Goal: Register for event/course

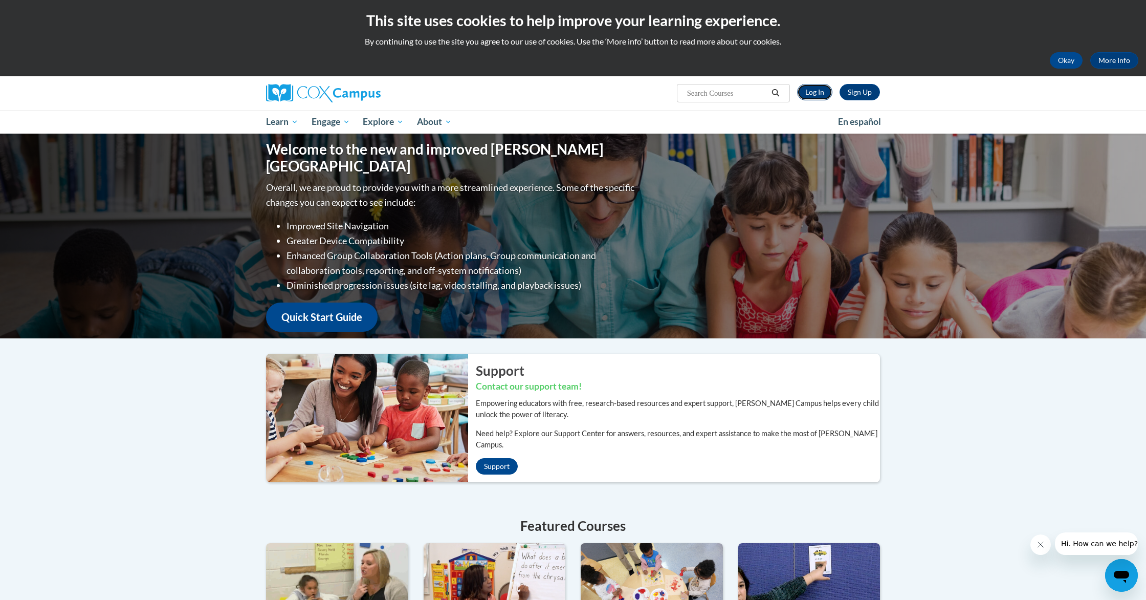
click at [825, 97] on link "Log In" at bounding box center [814, 92] width 35 height 16
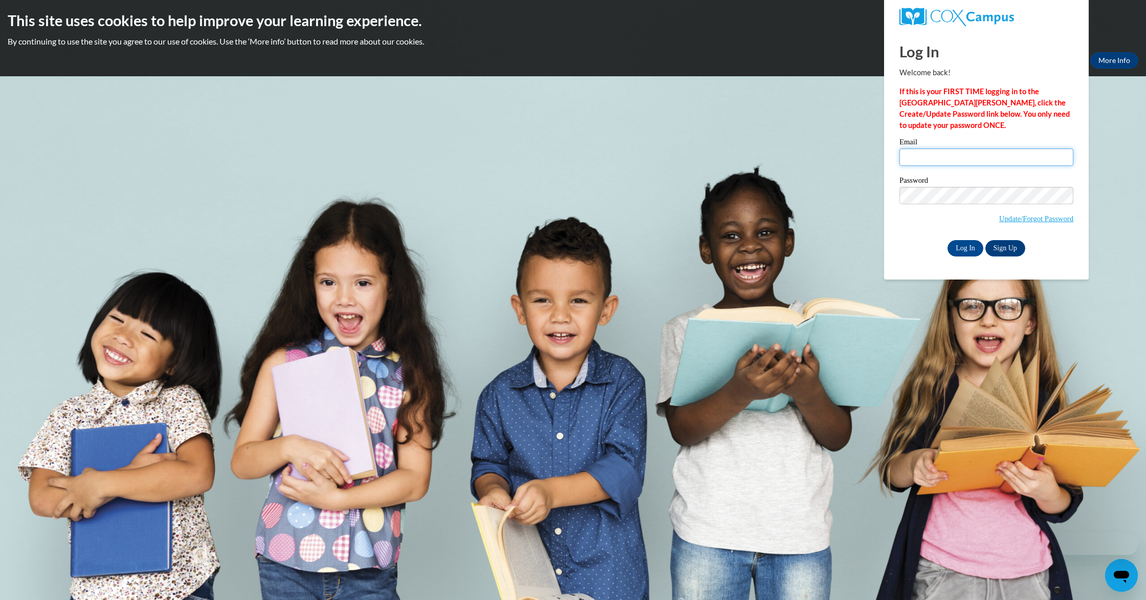
click at [972, 152] on input "Email" at bounding box center [986, 156] width 174 height 17
click at [966, 98] on strong "If this is your FIRST TIME logging in to the NEW Cox Campus, click the Create/U…" at bounding box center [984, 108] width 170 height 42
click at [1060, 218] on link "Update/Forgot Password" at bounding box center [1036, 218] width 74 height 8
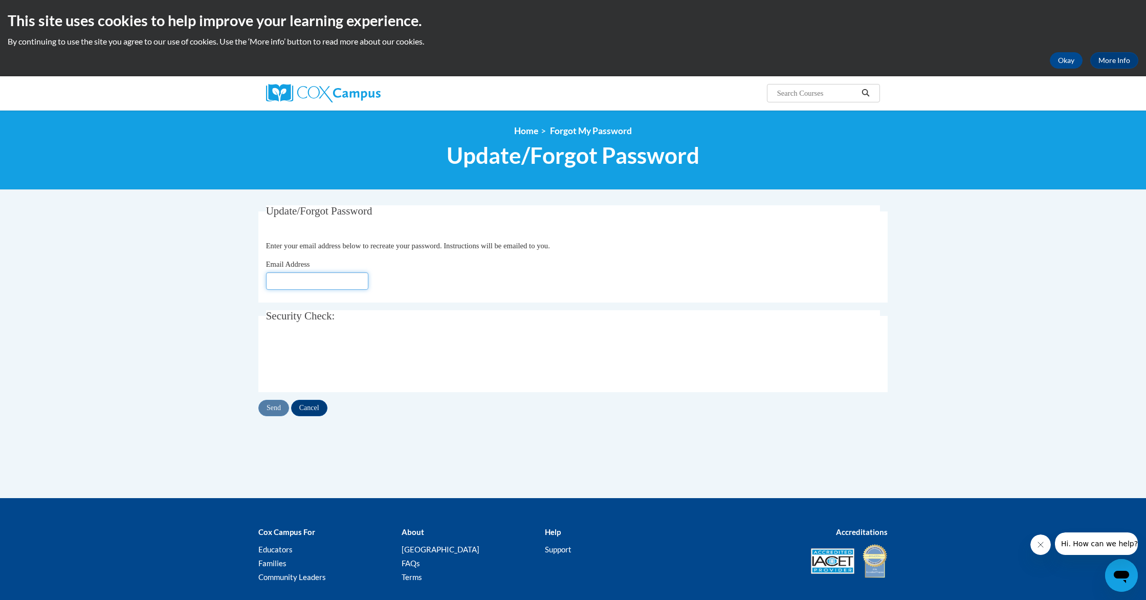
click at [340, 279] on input "Email Address" at bounding box center [317, 280] width 102 height 17
type input "mary.enwemaya@gmail.com"
click at [276, 412] on input "Send" at bounding box center [273, 408] width 31 height 16
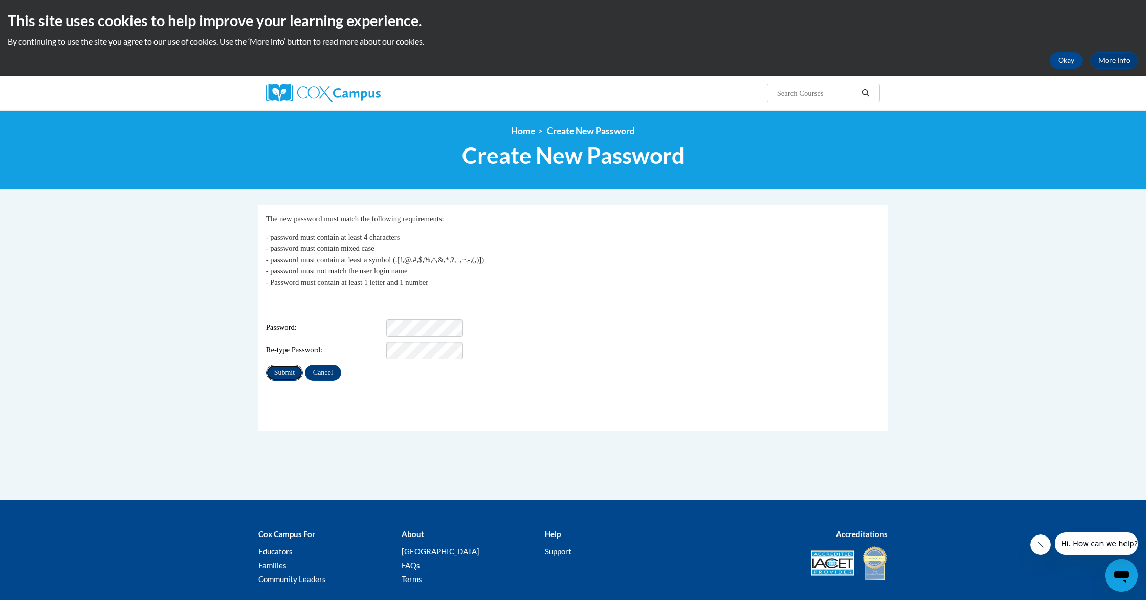
click at [283, 369] on input "Submit" at bounding box center [284, 372] width 37 height 16
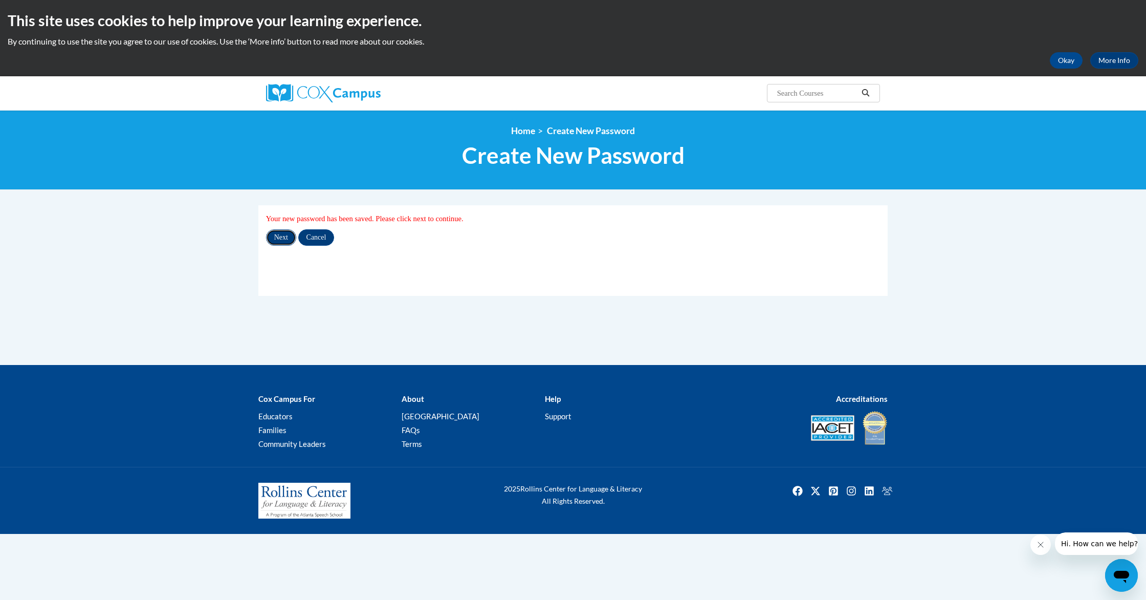
click at [281, 239] on input "Next" at bounding box center [281, 237] width 30 height 16
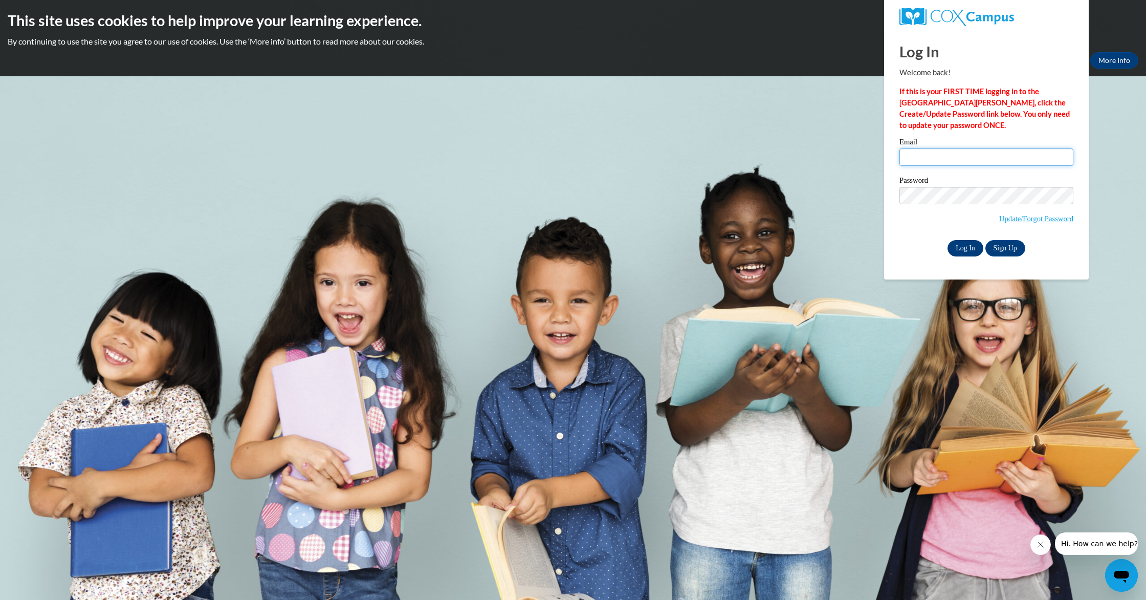
type input "mary.enwemaya@gmail.com"
click at [966, 252] on input "Log In" at bounding box center [966, 248] width 36 height 16
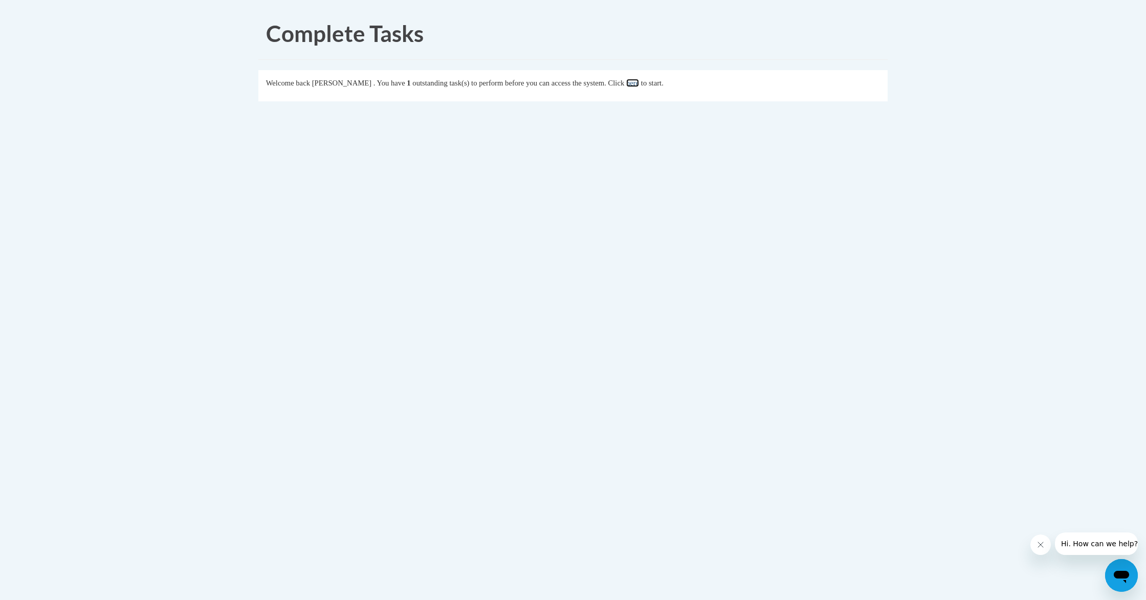
click at [639, 83] on link "here" at bounding box center [632, 83] width 13 height 8
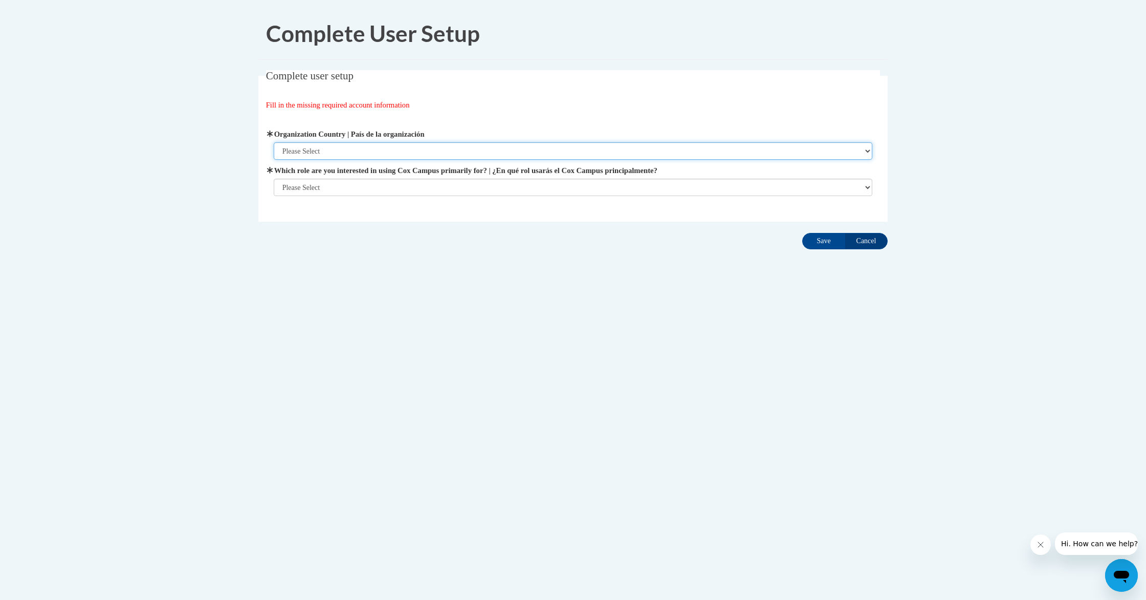
click at [519, 152] on select "Please Select [GEOGRAPHIC_DATA] | [GEOGRAPHIC_DATA] Outside of [GEOGRAPHIC_DATA…" at bounding box center [573, 150] width 599 height 17
select select "ad49bcad-a171-4b2e-b99c-48b446064914"
click at [274, 142] on select "Please Select [GEOGRAPHIC_DATA] | [GEOGRAPHIC_DATA] Outside of [GEOGRAPHIC_DATA…" at bounding box center [573, 150] width 599 height 17
click at [506, 184] on select "Please Select College/University | Colegio/Universidad Community/Nonprofit Part…" at bounding box center [573, 187] width 599 height 17
select select "5a18ea06-2b54-4451-96f2-d152daf9eac5"
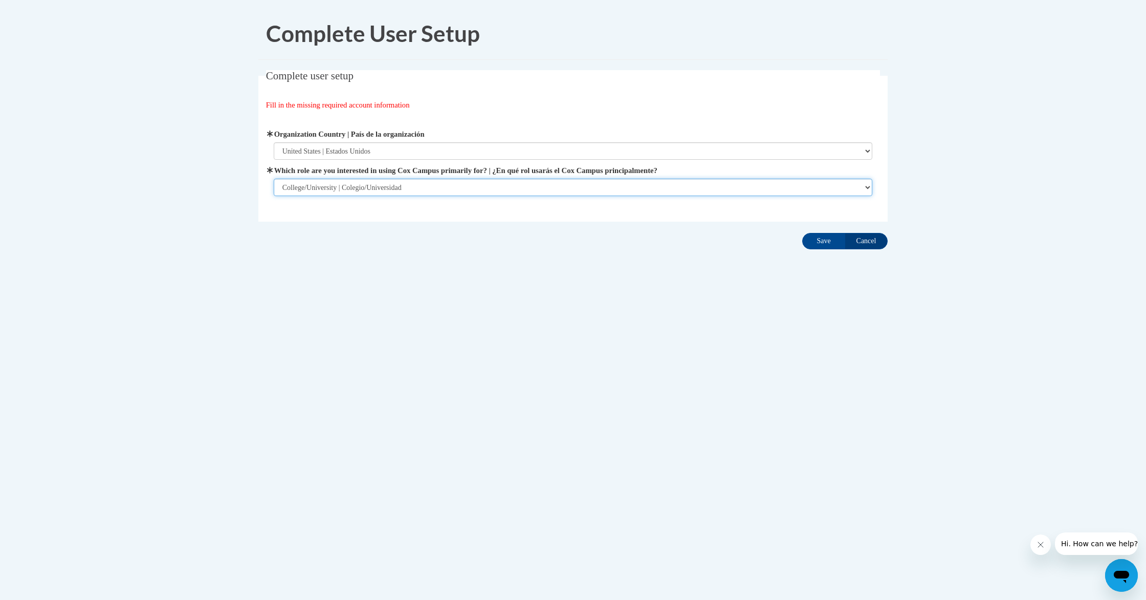
click at [274, 196] on select "Please Select College/University | Colegio/Universidad Community/Nonprofit Part…" at bounding box center [573, 187] width 599 height 17
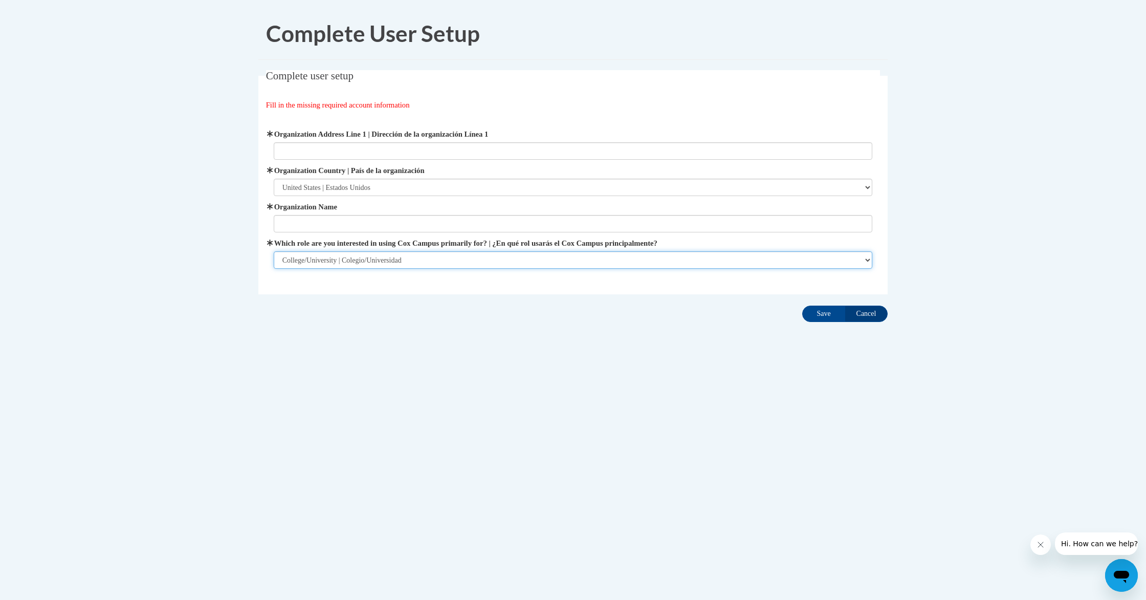
click at [502, 254] on select "Please Select College/University | Colegio/Universidad Community/Nonprofit Part…" at bounding box center [573, 259] width 599 height 17
click at [320, 218] on input "Organization Name" at bounding box center [573, 223] width 599 height 17
click at [471, 257] on select "Please Select College/University | Colegio/Universidad Community/Nonprofit Part…" at bounding box center [573, 259] width 599 height 17
click at [274, 251] on select "Please Select College/University | Colegio/Universidad Community/Nonprofit Part…" at bounding box center [573, 259] width 599 height 17
click at [377, 262] on select "Please Select College/University | Colegio/Universidad Community/Nonprofit Part…" at bounding box center [573, 259] width 599 height 17
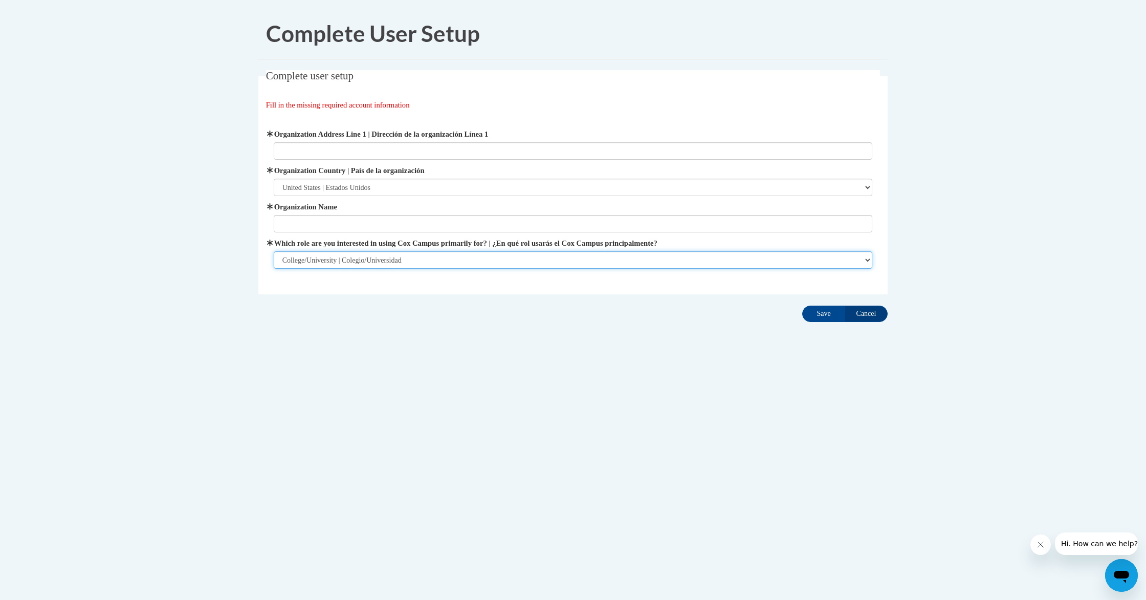
click at [274, 251] on select "Please Select College/University | Colegio/Universidad Community/Nonprofit Part…" at bounding box center [573, 259] width 599 height 17
click at [356, 224] on input "Organization Name" at bounding box center [573, 223] width 599 height 17
type input "P"
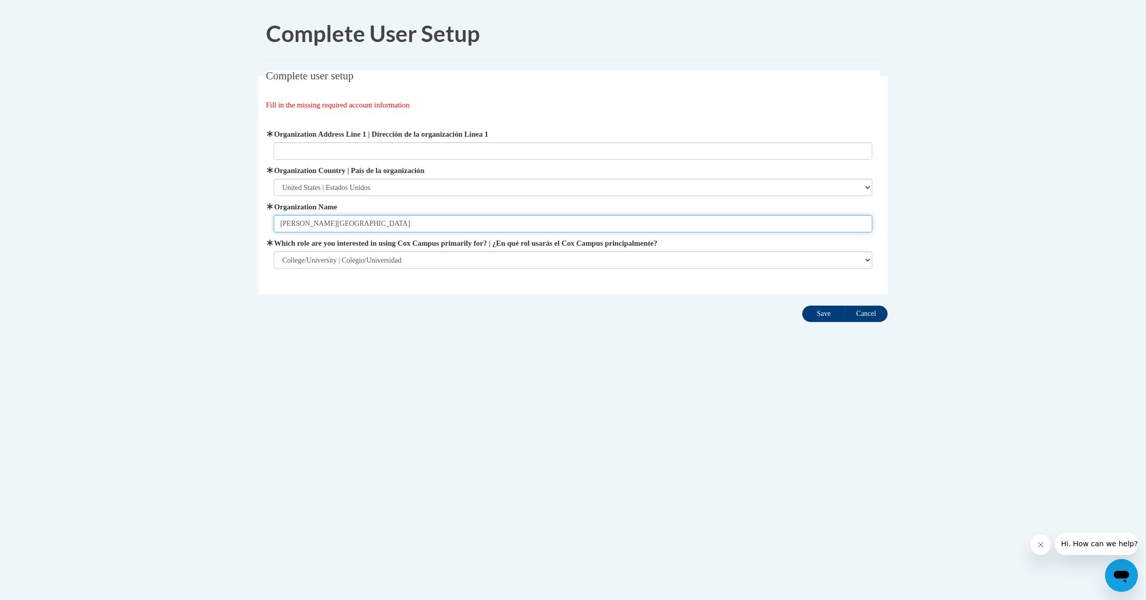
type input "[PERSON_NAME][GEOGRAPHIC_DATA]"
click at [820, 315] on input "Save" at bounding box center [823, 313] width 43 height 16
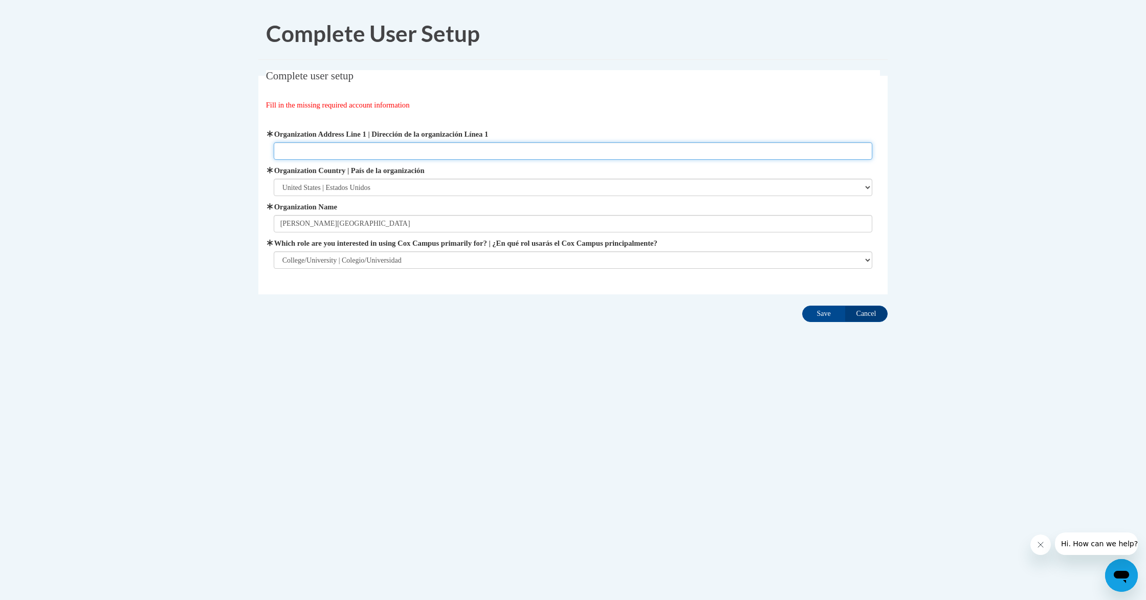
click at [356, 148] on input "Organization Address Line 1 | Dirección de la organización Línea 1" at bounding box center [573, 150] width 599 height 17
paste input "[STREET_ADDRESS]"
type input "[STREET_ADDRESS]"
click at [392, 187] on select "Please Select [GEOGRAPHIC_DATA] | [GEOGRAPHIC_DATA] Outside of [GEOGRAPHIC_DATA…" at bounding box center [573, 187] width 599 height 17
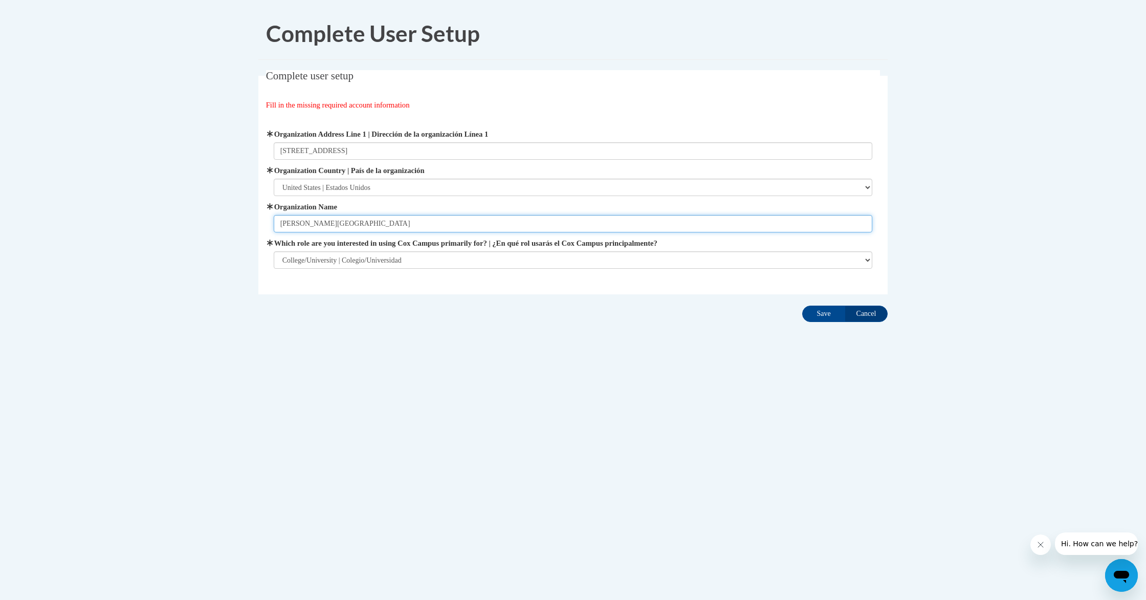
drag, startPoint x: 371, startPoint y: 224, endPoint x: 269, endPoint y: 217, distance: 102.6
click at [269, 217] on div "Organization Address Line 1 | Dirección de la organización Línea 1 [STREET_ADDR…" at bounding box center [573, 199] width 614 height 166
paste input "[GEOGRAPHIC_DATA]"
type input "[GEOGRAPHIC_DATA]"
click at [825, 320] on input "Save" at bounding box center [823, 313] width 43 height 16
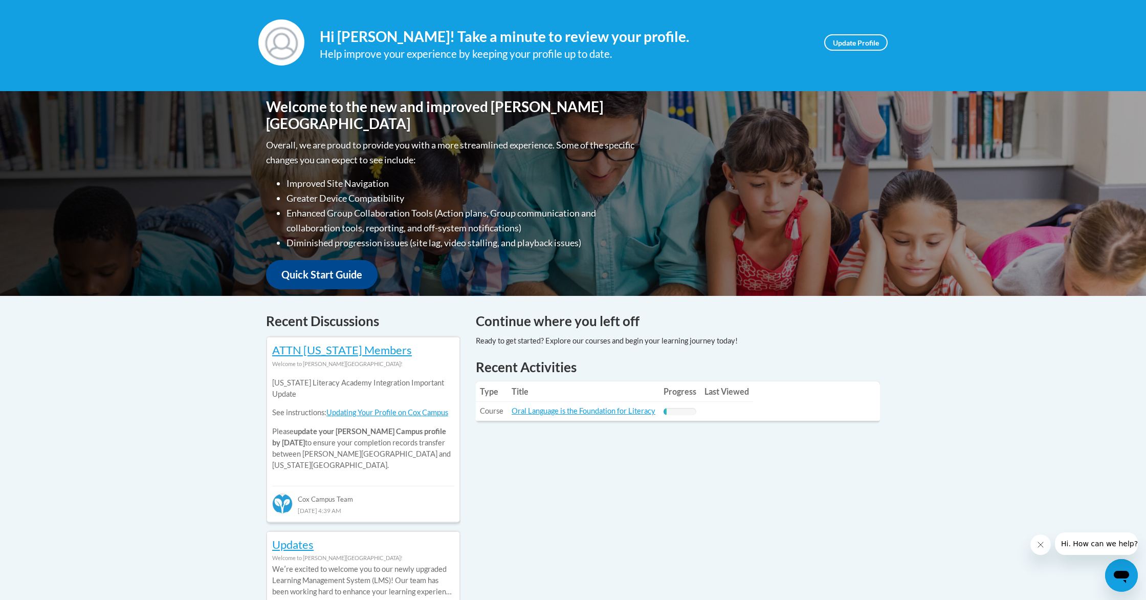
scroll to position [142, 0]
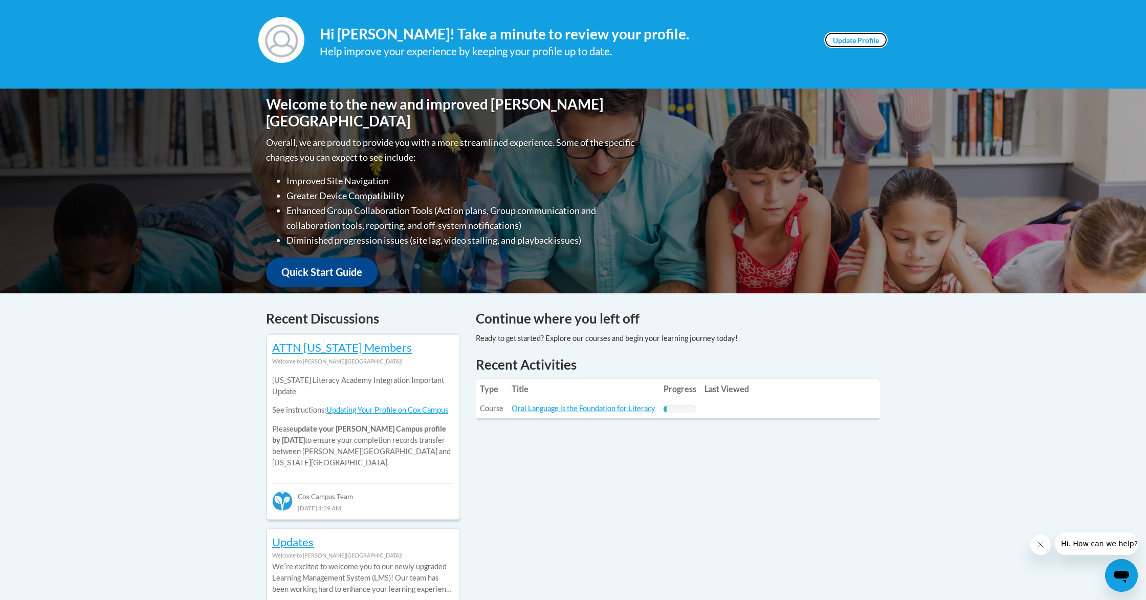
click at [860, 38] on link "Update Profile" at bounding box center [855, 40] width 63 height 16
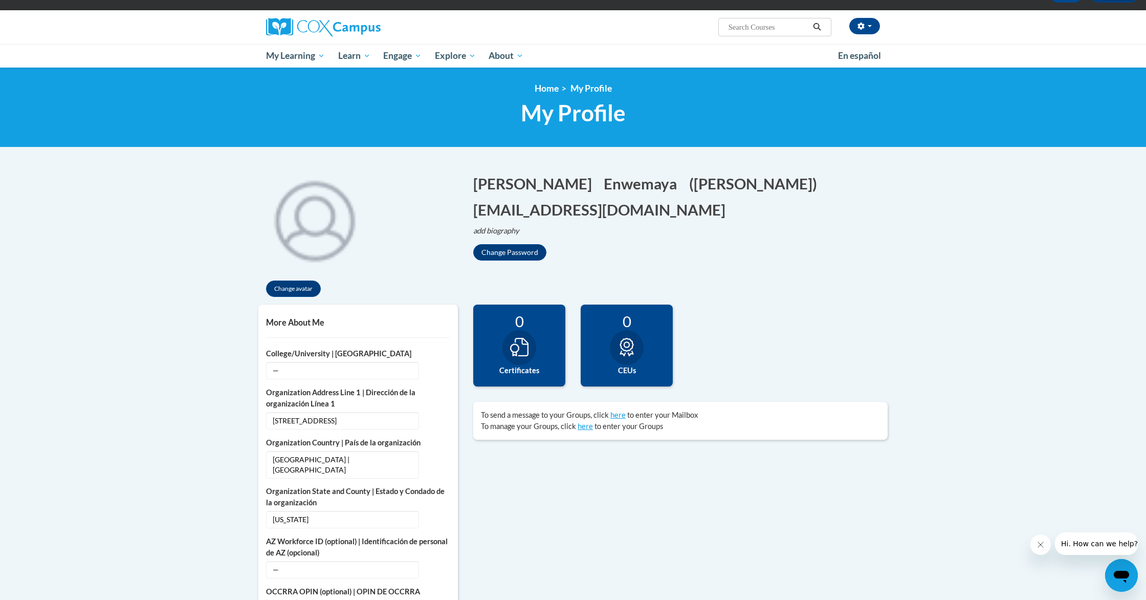
scroll to position [70, 0]
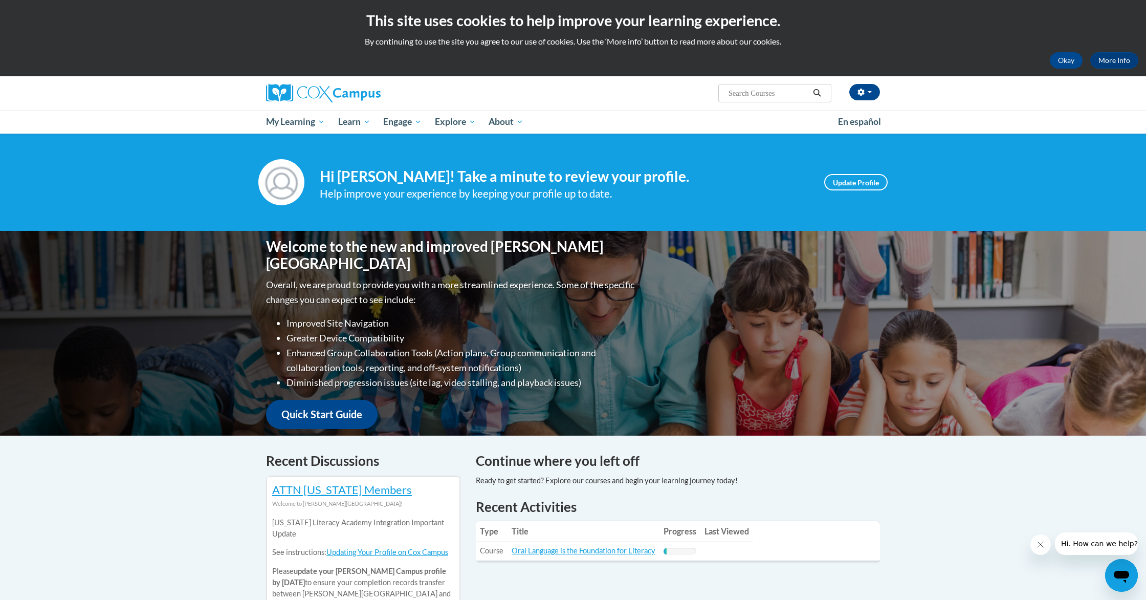
click at [733, 94] on input "Search..." at bounding box center [769, 93] width 82 height 12
click at [736, 92] on input "Search..." at bounding box center [769, 93] width 82 height 12
type input "Early Literacy"
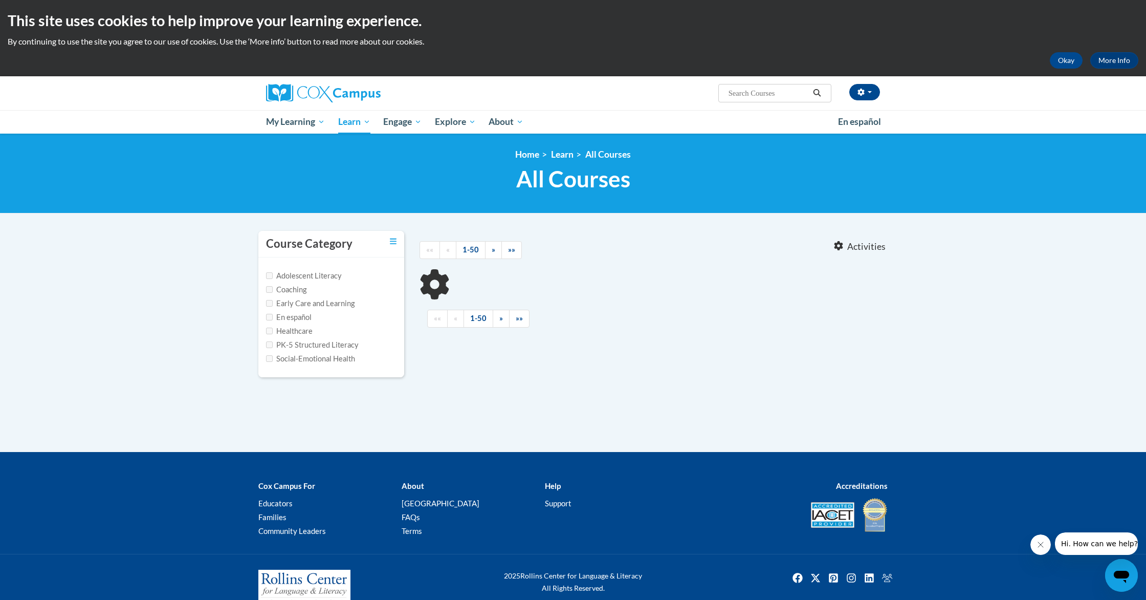
type input "Early Literacy"
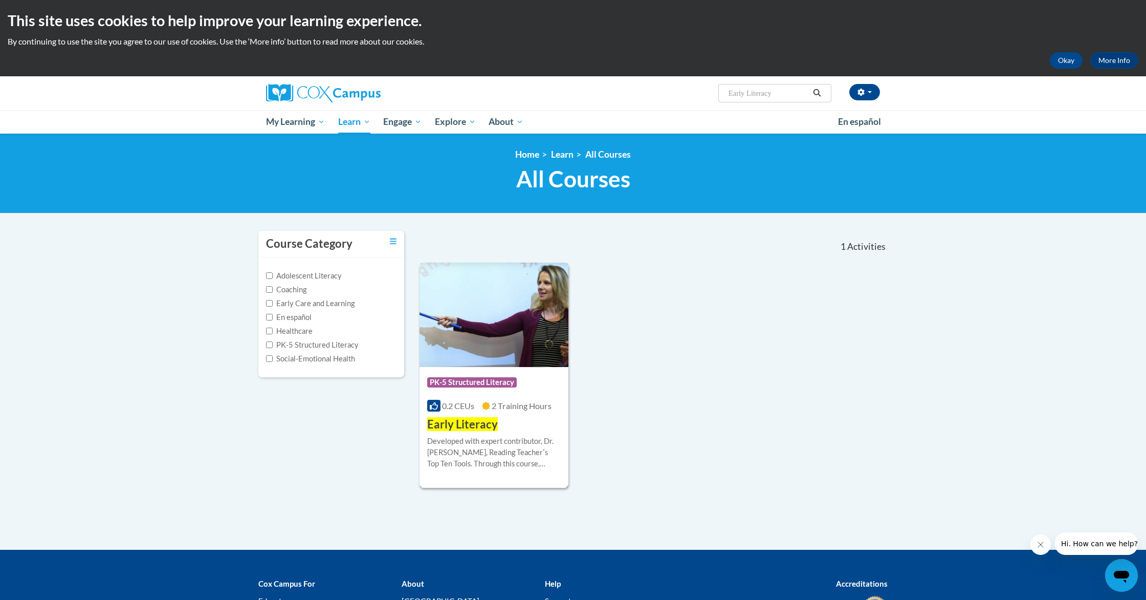
click at [494, 382] on span "PK-5 Structured Literacy" at bounding box center [472, 382] width 90 height 10
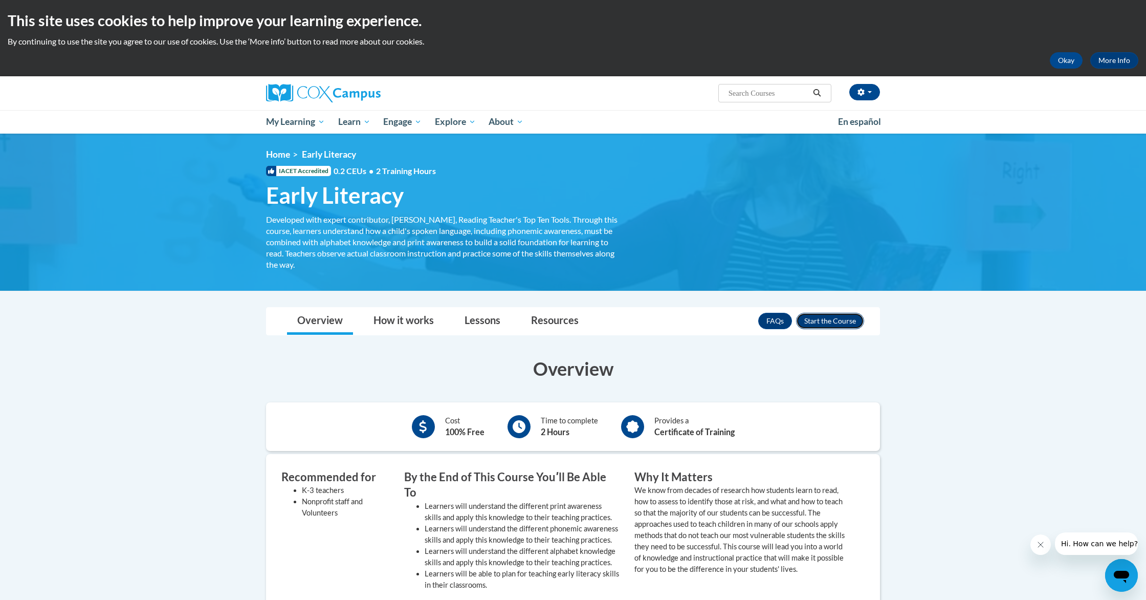
click at [820, 323] on button "Enroll" at bounding box center [830, 321] width 68 height 16
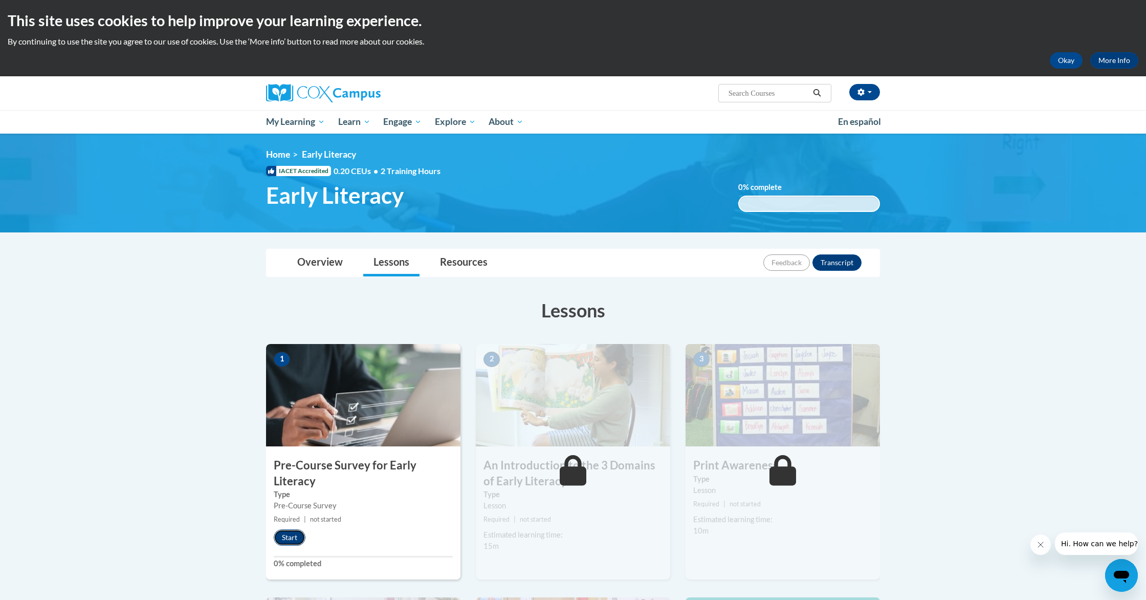
click at [289, 539] on button "Start" at bounding box center [290, 537] width 32 height 16
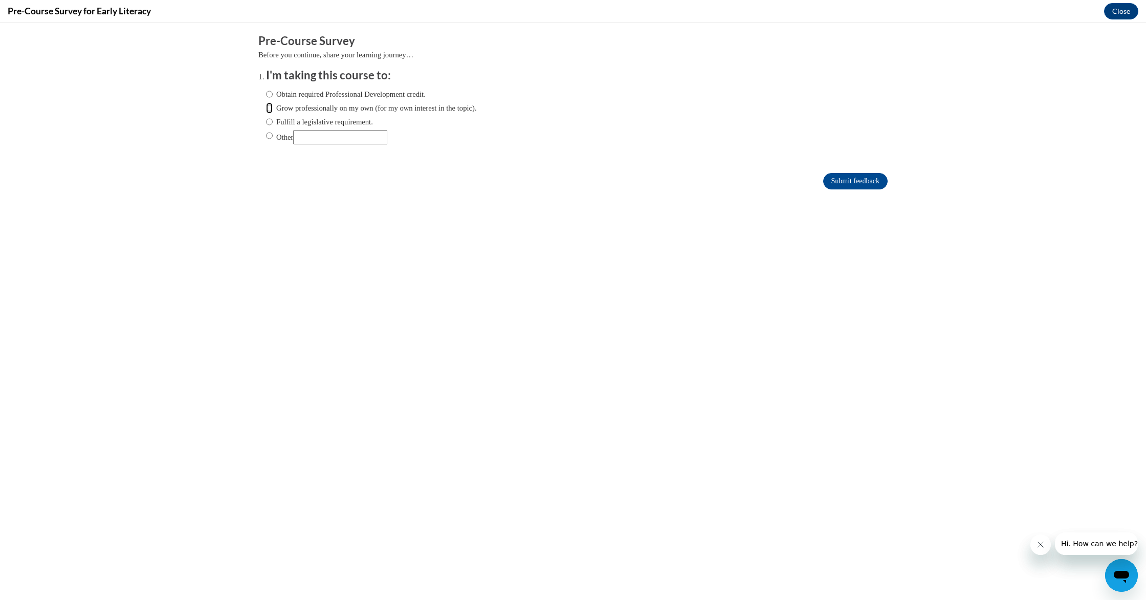
click at [268, 108] on input "Grow professionally on my own (for my own interest in the topic)." at bounding box center [269, 107] width 7 height 11
radio input "true"
click at [850, 184] on input "Submit feedback" at bounding box center [855, 181] width 64 height 16
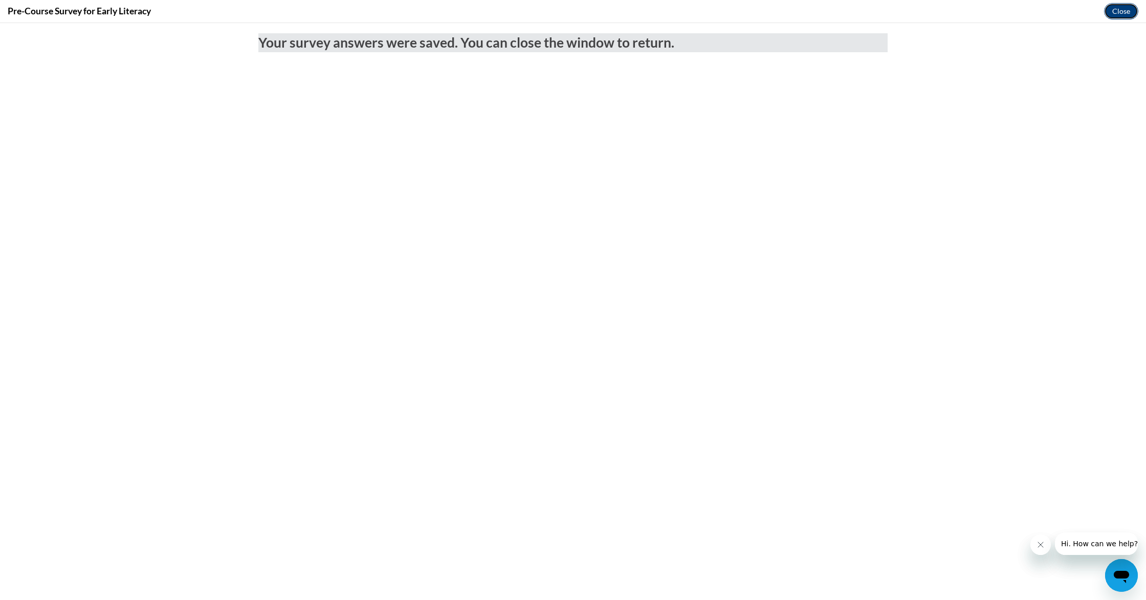
click at [1118, 18] on button "Close" at bounding box center [1121, 11] width 34 height 16
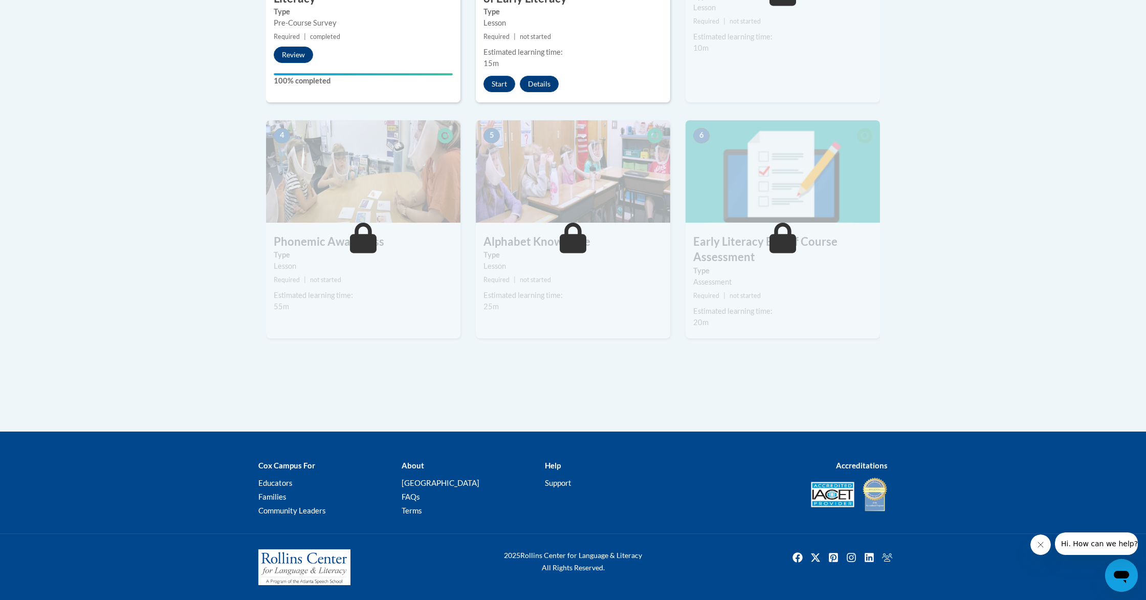
scroll to position [314, 0]
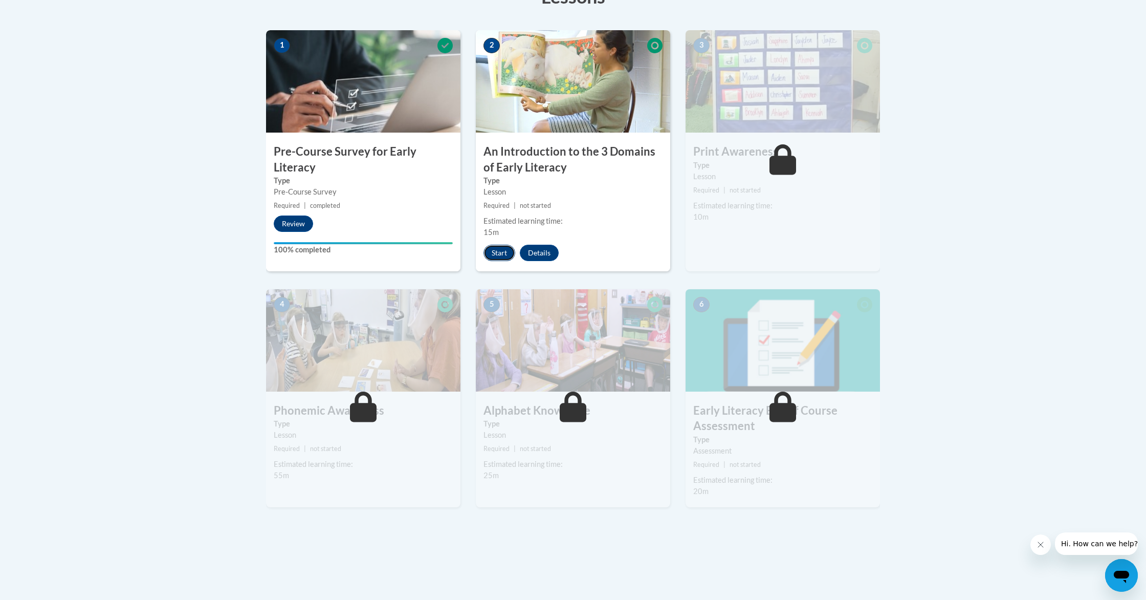
click at [506, 257] on button "Start" at bounding box center [500, 253] width 32 height 16
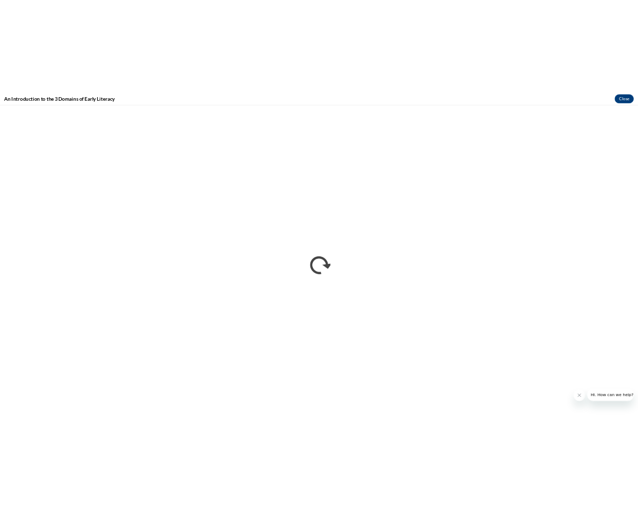
scroll to position [0, 0]
